Goal: Information Seeking & Learning: Understand process/instructions

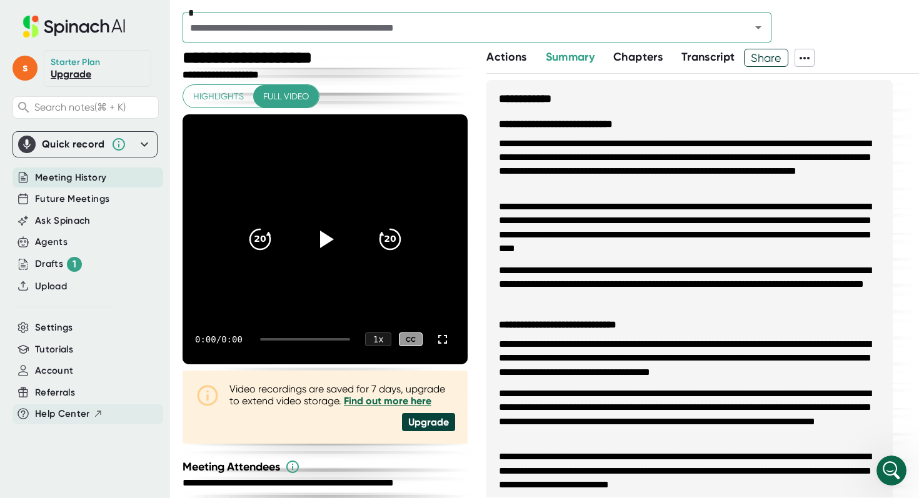
click at [57, 408] on span "Help Center" at bounding box center [62, 414] width 55 height 14
click at [54, 349] on span "Tutorials" at bounding box center [54, 349] width 38 height 14
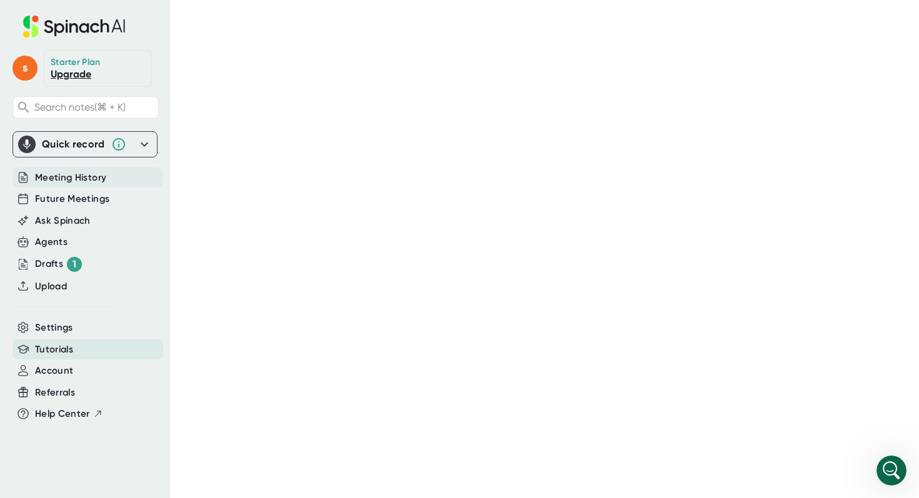
click at [72, 176] on span "Meeting History" at bounding box center [70, 178] width 71 height 14
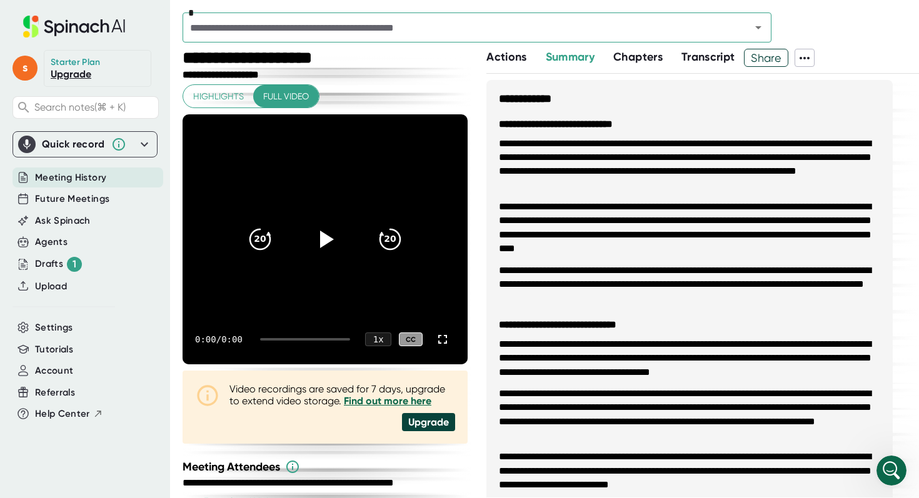
click at [516, 51] on span "Actions" at bounding box center [506, 57] width 40 height 14
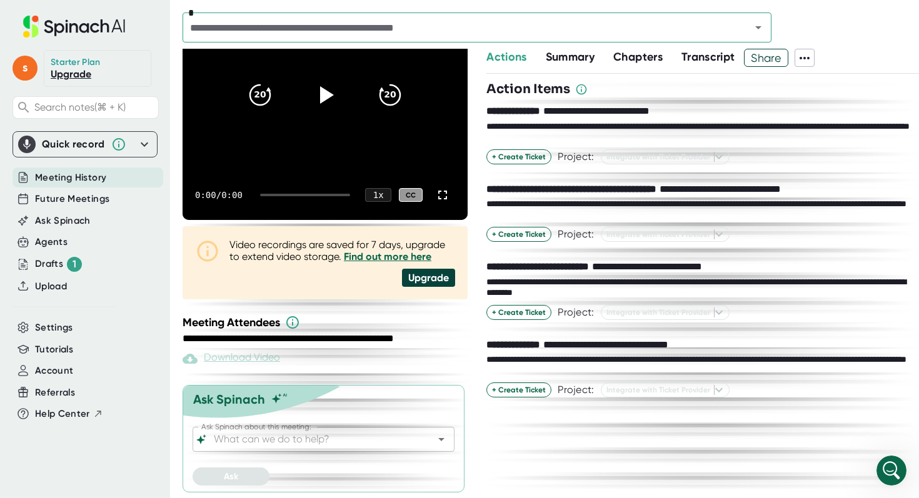
scroll to position [144, 0]
